Goal: Task Accomplishment & Management: Use online tool/utility

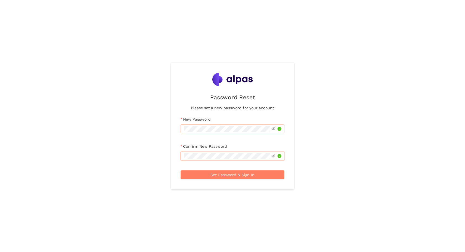
click at [181, 170] on button "Set Password & Sign In" at bounding box center [233, 174] width 104 height 9
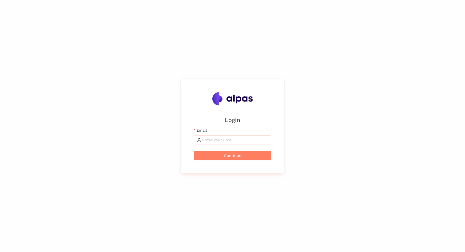
click at [249, 143] on span at bounding box center [232, 139] width 77 height 9
click at [249, 139] on input "Email" at bounding box center [235, 140] width 66 height 6
paste input "[EMAIL_ADDRESS][PERSON_NAME][DOMAIN_NAME]"
type input "[EMAIL_ADDRESS][PERSON_NAME][DOMAIN_NAME]"
click at [254, 152] on button "Continue" at bounding box center [232, 155] width 77 height 9
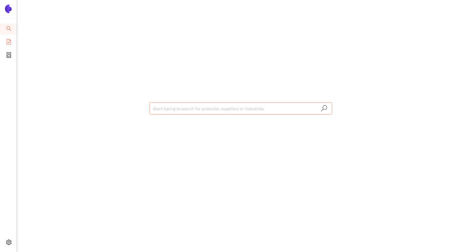
click at [8, 46] on span "file-add" at bounding box center [9, 42] width 6 height 11
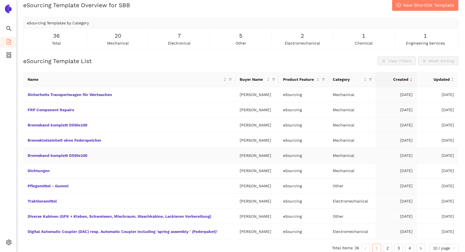
scroll to position [11, 0]
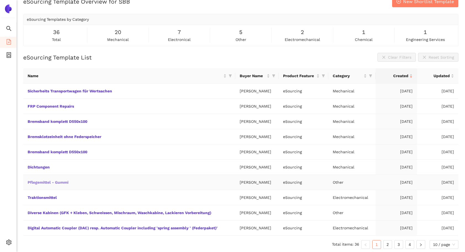
click at [0, 0] on link "Pflegemittel - Gummi" at bounding box center [0, 0] width 0 height 0
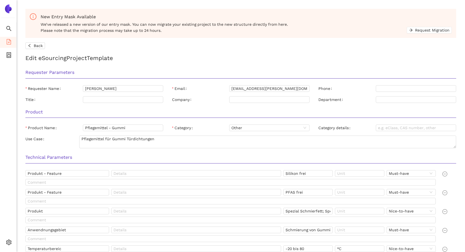
click at [11, 41] on icon "file-add" at bounding box center [9, 42] width 4 height 6
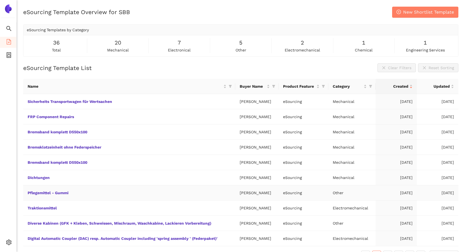
scroll to position [11, 0]
